Goal: Contribute content

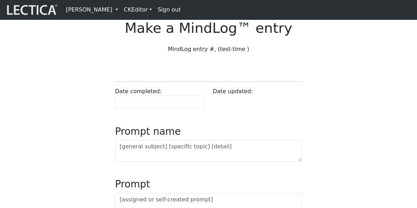
scroll to position [15, 0]
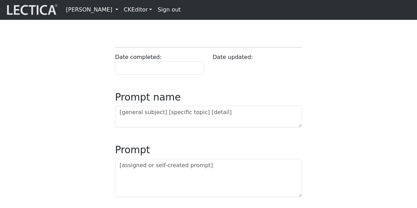
scroll to position [37, 0]
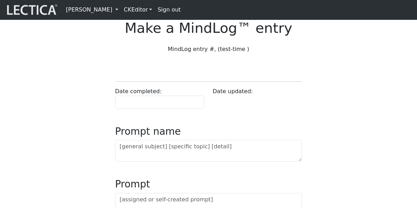
scroll to position [37, 0]
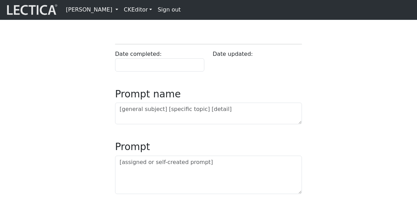
click at [219, 72] on div "Date updated:" at bounding box center [258, 61] width 98 height 22
drag, startPoint x: 219, startPoint y: 73, endPoint x: 242, endPoint y: 73, distance: 23.0
click at [242, 72] on div "Date updated:" at bounding box center [258, 61] width 98 height 22
click at [300, 72] on div "Date updated:" at bounding box center [258, 61] width 98 height 22
click at [133, 100] on h3 "Prompt name" at bounding box center [208, 94] width 187 height 12
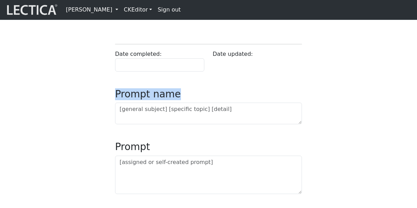
drag, startPoint x: 133, startPoint y: 115, endPoint x: 153, endPoint y: 115, distance: 20.6
click at [153, 100] on h3 "Prompt name" at bounding box center [208, 94] width 187 height 12
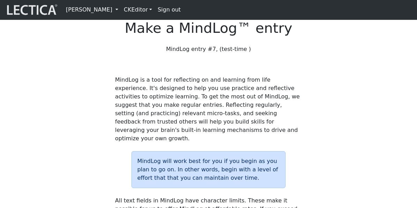
scroll to position [37, 0]
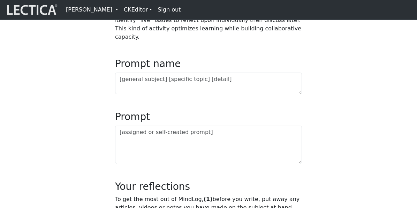
scroll to position [338, 0]
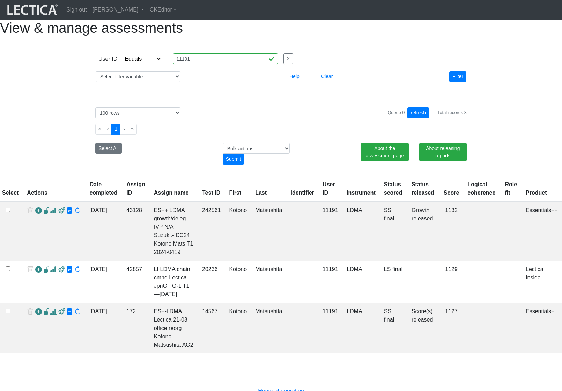
select select "equal"
select select "100"
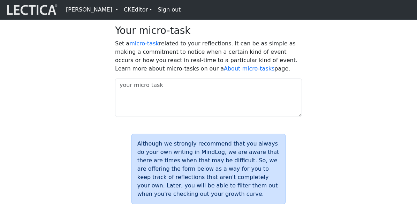
scroll to position [697, 0]
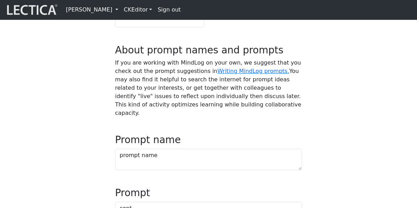
scroll to position [315, 0]
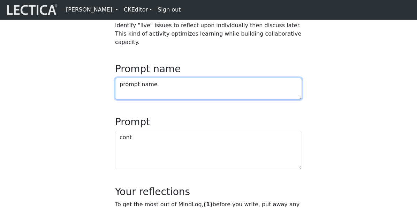
click at [192, 99] on textarea "prompt name" at bounding box center [208, 89] width 187 height 22
type textarea "prompt name adf"
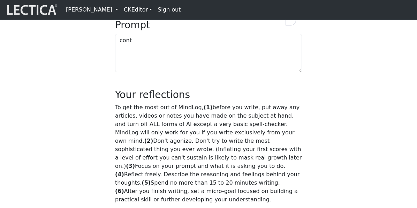
scroll to position [451, 0]
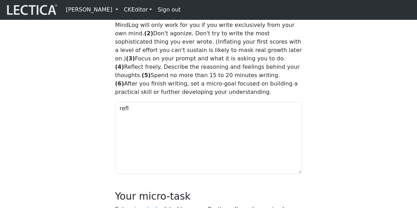
scroll to position [518, 0]
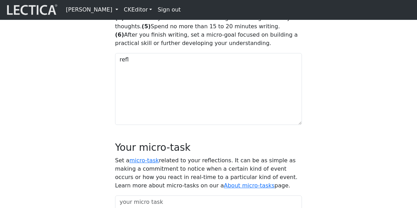
scroll to position [579, 0]
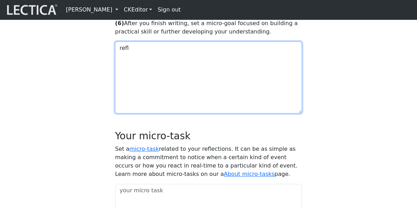
click at [168, 113] on textarea "refl" at bounding box center [208, 78] width 187 height 72
type textarea "refl vvvvv"
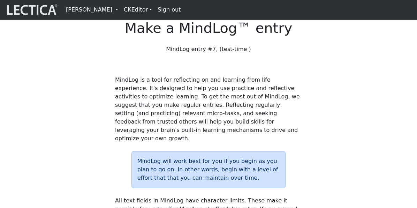
click at [115, 10] on link "[PERSON_NAME]" at bounding box center [92, 10] width 58 height 14
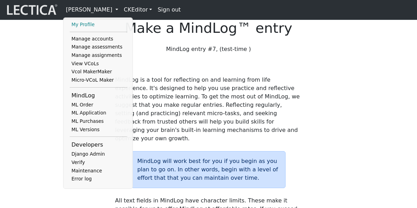
click at [90, 27] on link "My Profile" at bounding box center [99, 25] width 58 height 8
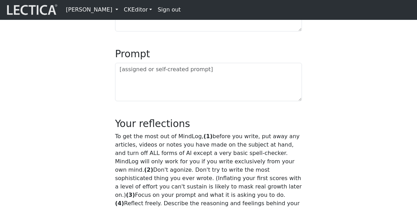
scroll to position [384, 0]
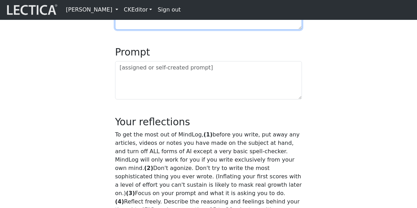
click at [150, 30] on textarea at bounding box center [208, 19] width 187 height 22
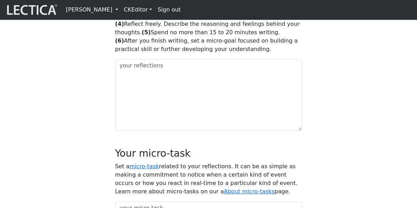
scroll to position [561, 0]
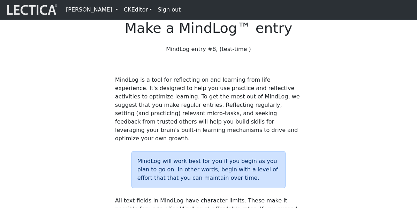
scroll to position [561, 0]
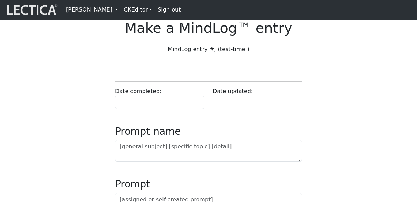
scroll to position [521, 0]
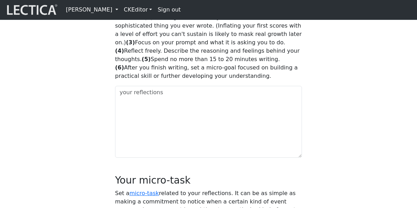
scroll to position [521, 0]
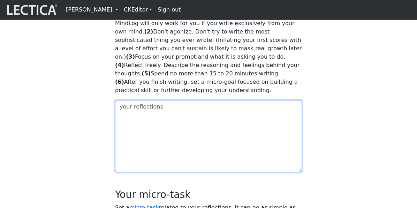
click at [135, 151] on textarea at bounding box center [208, 136] width 187 height 72
type textarea "vvvvv"
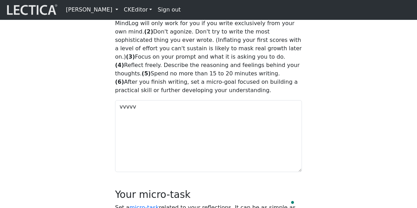
click at [67, 139] on div "MindLog is a tool for reflecting on and learning from life experience. It's des…" at bounding box center [208, 21] width 335 height 933
click at [121, 12] on link "[PERSON_NAME]" at bounding box center [92, 10] width 58 height 14
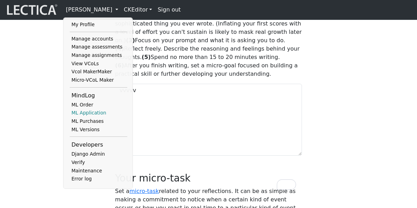
scroll to position [546, 0]
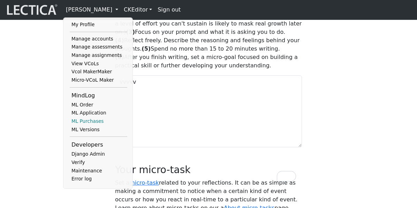
click at [93, 126] on link "ML Purchases" at bounding box center [99, 121] width 58 height 8
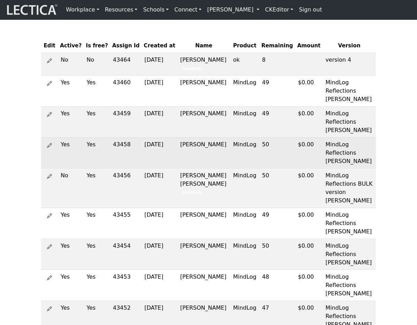
scroll to position [30, 0]
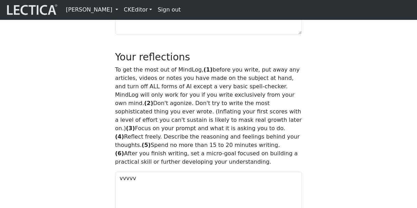
scroll to position [447, 0]
